Goal: Task Accomplishment & Management: Complete application form

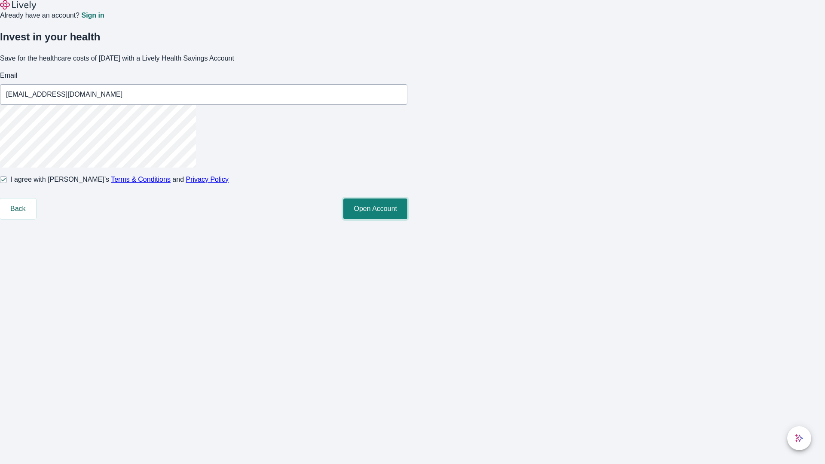
click at [407, 219] on button "Open Account" at bounding box center [375, 209] width 64 height 21
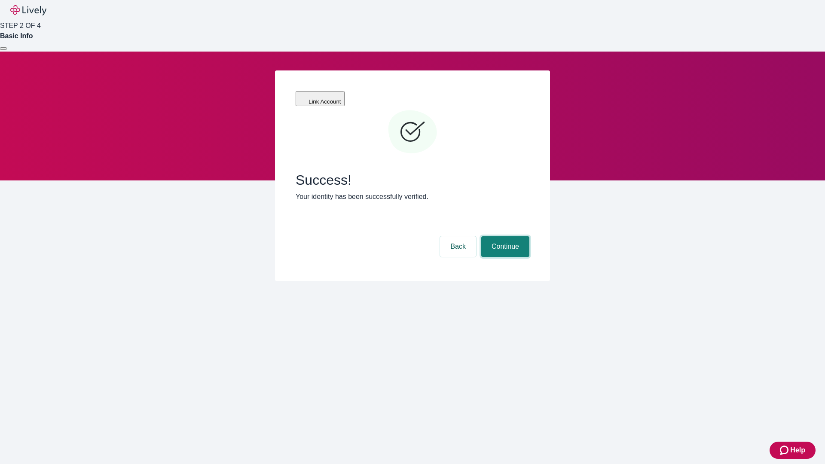
click at [504, 236] on button "Continue" at bounding box center [505, 246] width 48 height 21
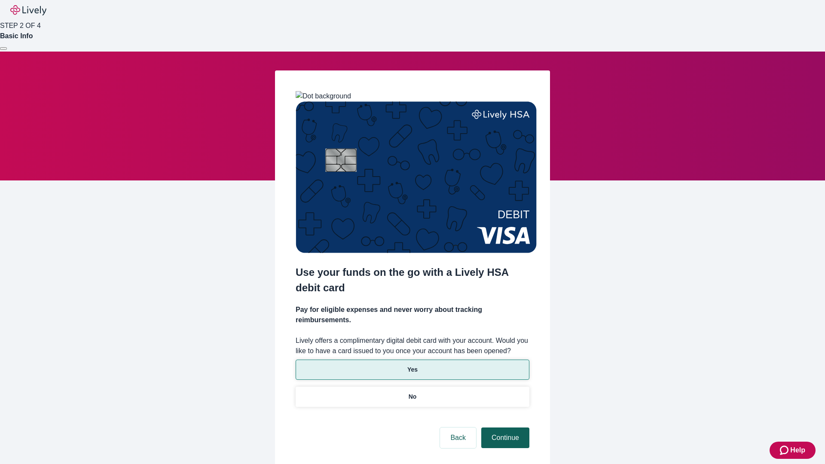
click at [412, 392] on p "No" at bounding box center [413, 396] width 8 height 9
click at [504, 428] on button "Continue" at bounding box center [505, 438] width 48 height 21
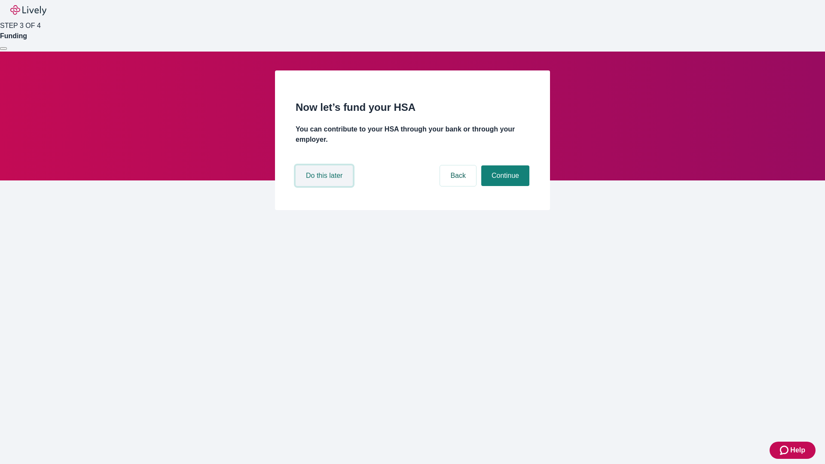
click at [325, 186] on button "Do this later" at bounding box center [324, 175] width 57 height 21
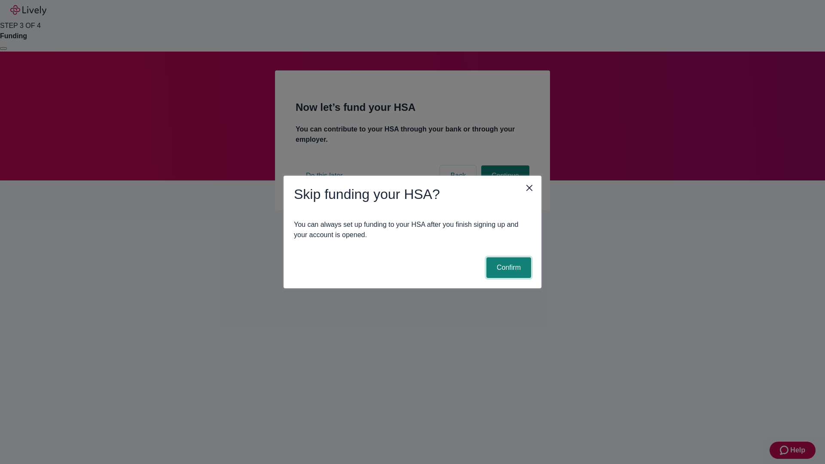
click at [507, 268] on button "Confirm" at bounding box center [508, 267] width 45 height 21
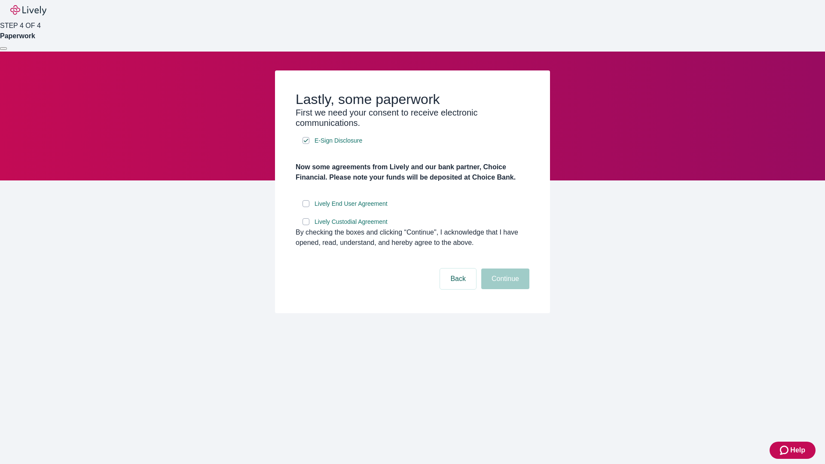
click at [306, 207] on input "Lively End User Agreement" at bounding box center [305, 203] width 7 height 7
checkbox input "true"
click at [306, 225] on input "Lively Custodial Agreement" at bounding box center [305, 221] width 7 height 7
checkbox input "true"
click at [504, 289] on button "Continue" at bounding box center [505, 279] width 48 height 21
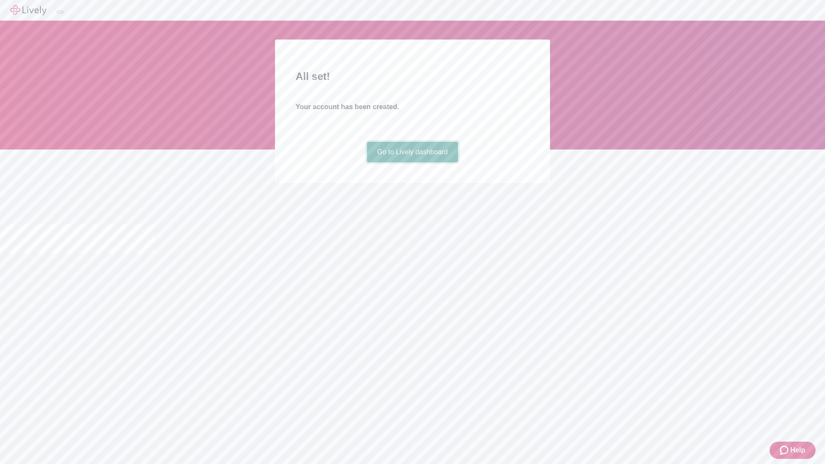
click at [412, 162] on link "Go to Lively dashboard" at bounding box center [413, 152] width 92 height 21
